Goal: Find specific page/section: Find specific page/section

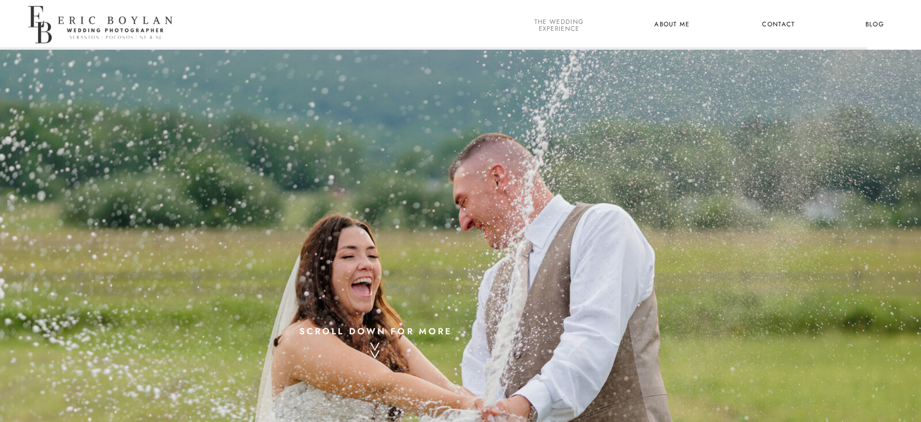
click at [561, 27] on nav "the wedding experience" at bounding box center [558, 25] width 53 height 13
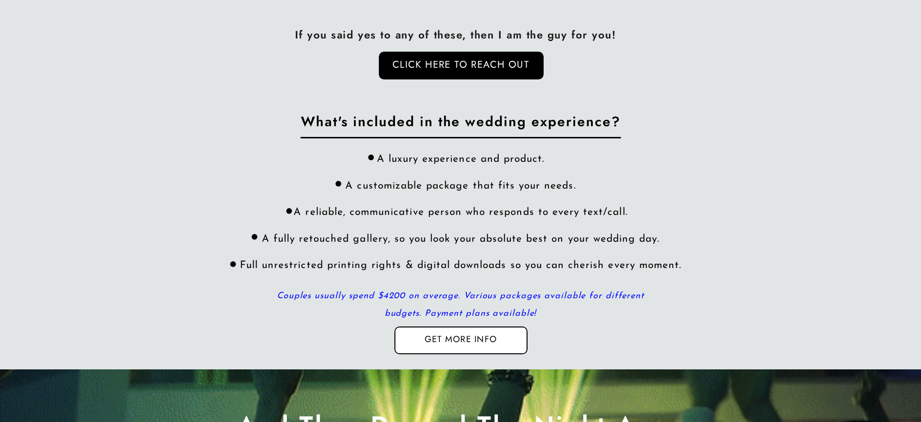
scroll to position [2911, 0]
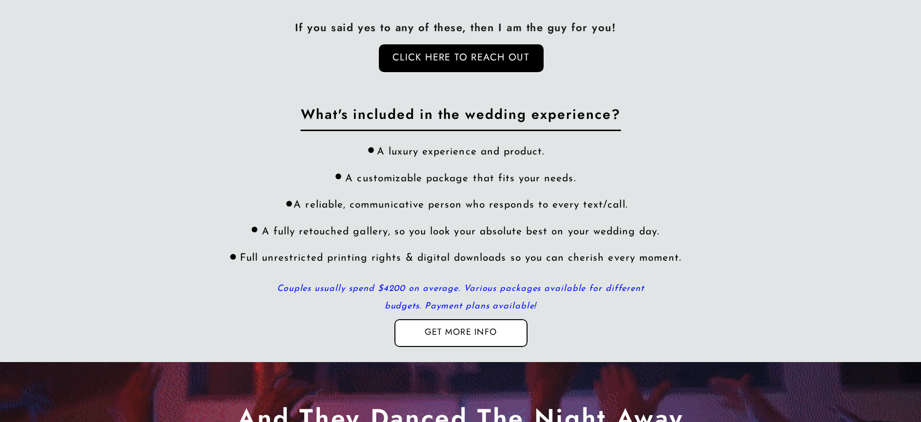
click at [451, 325] on div at bounding box center [460, 333] width 133 height 28
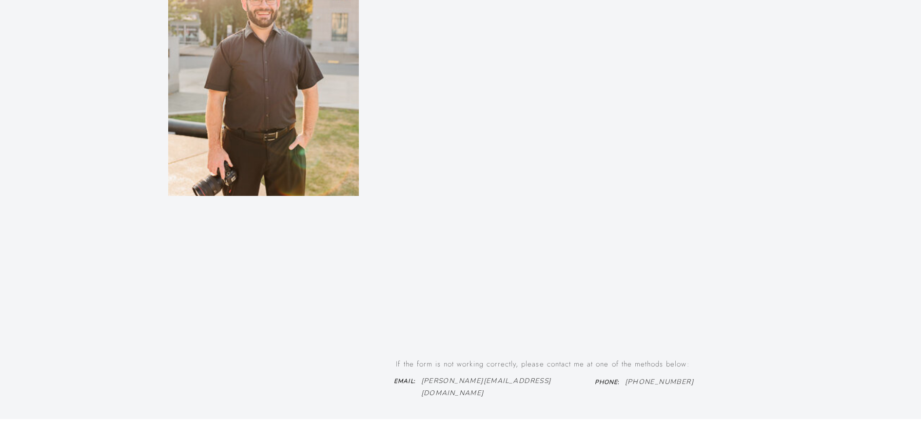
scroll to position [679, 0]
